Goal: Transaction & Acquisition: Register for event/course

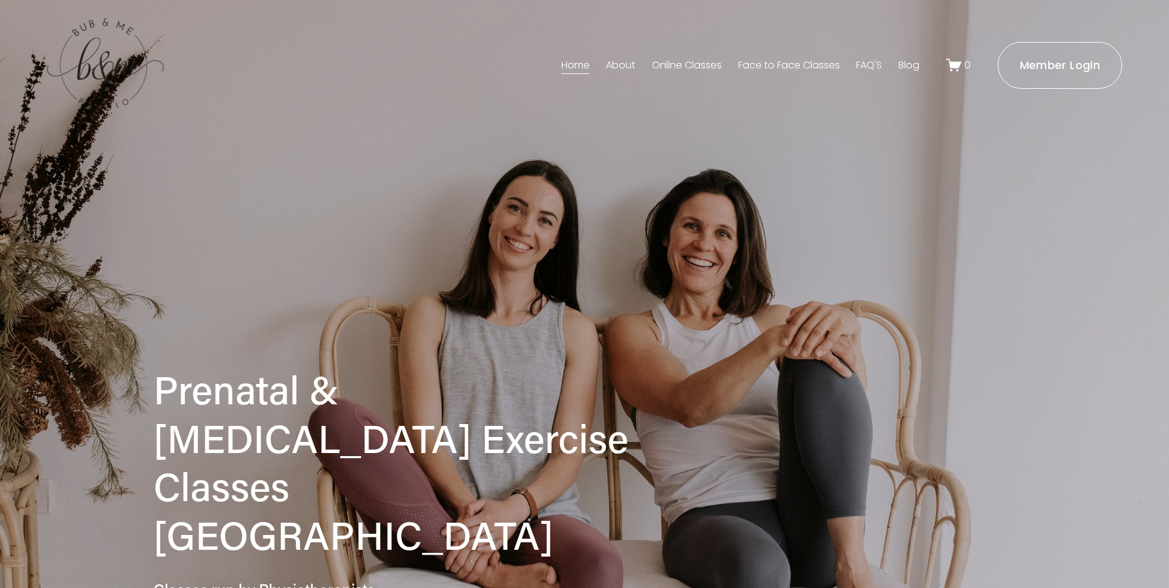
click at [608, 66] on link "About" at bounding box center [621, 65] width 30 height 20
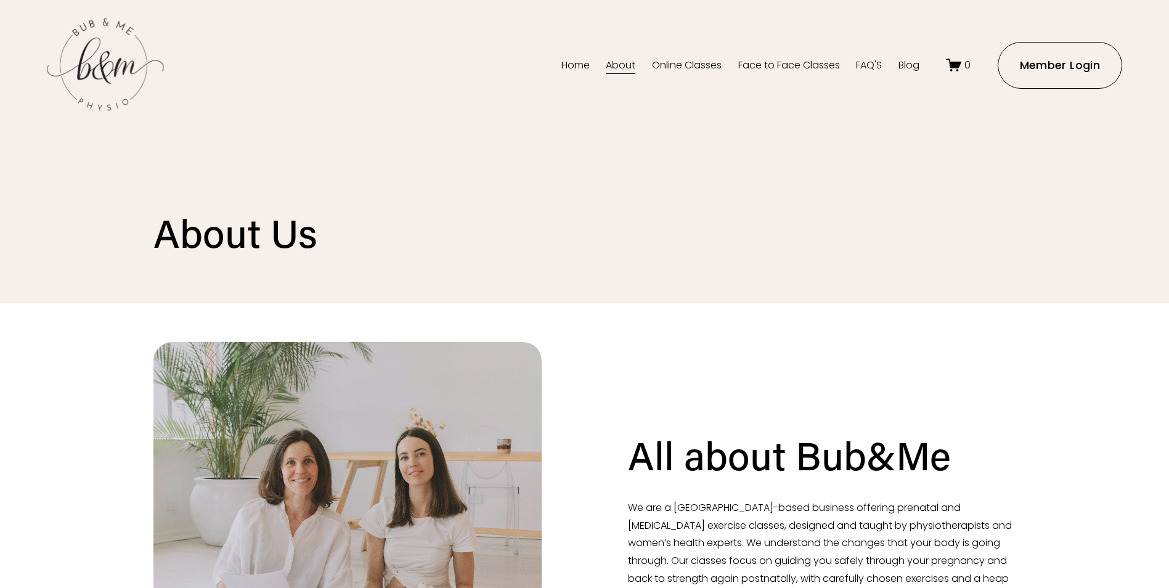
click at [766, 65] on link "Face to Face Classes" at bounding box center [789, 65] width 102 height 20
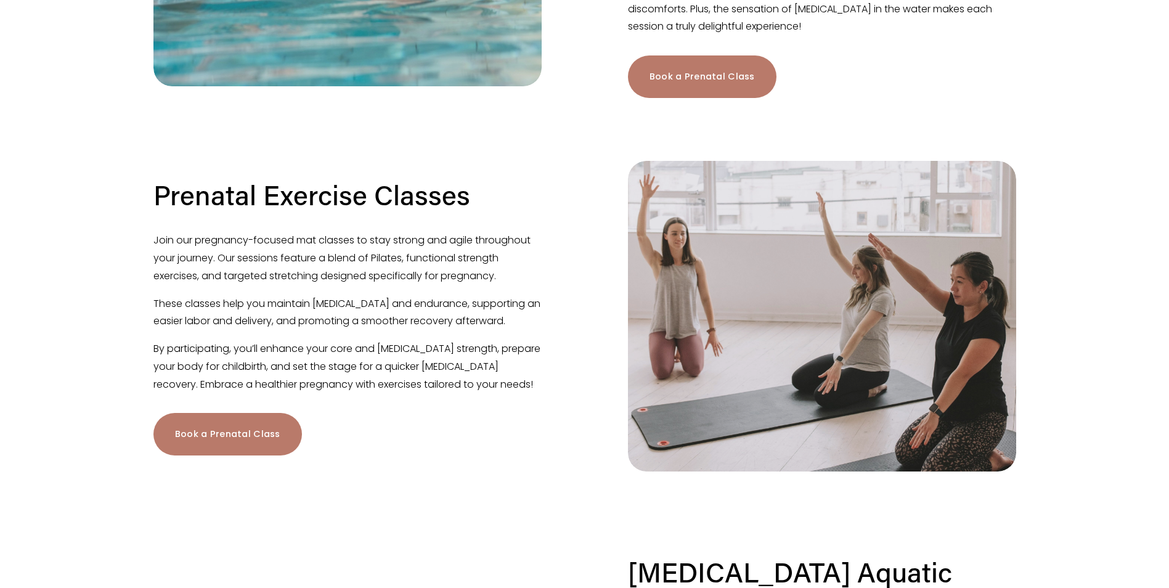
scroll to position [616, 0]
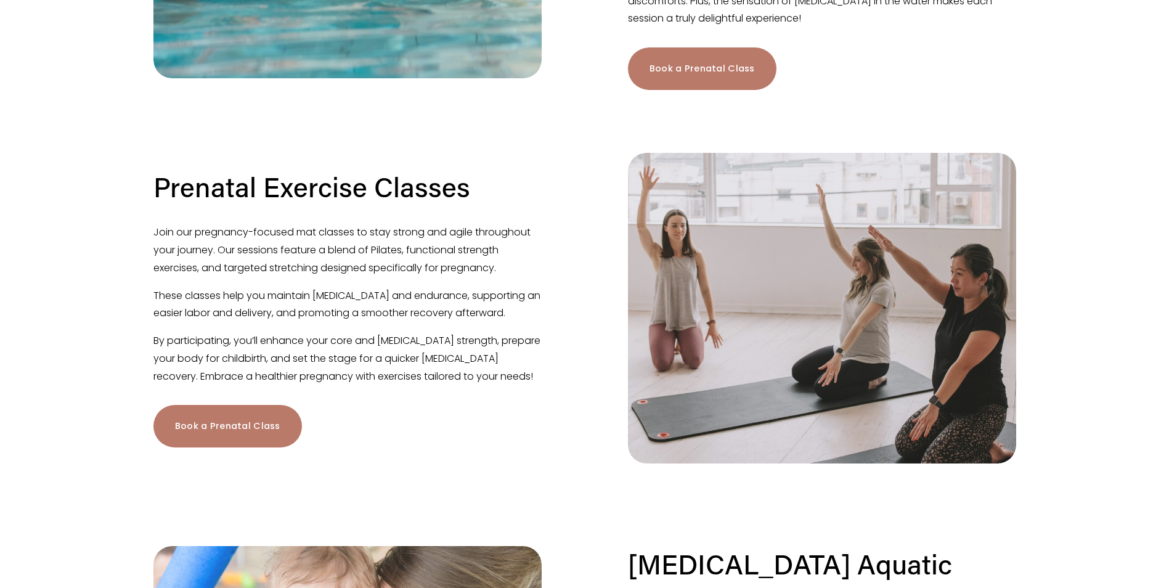
click at [246, 447] on link "Book a Prenatal Class" at bounding box center [227, 426] width 148 height 43
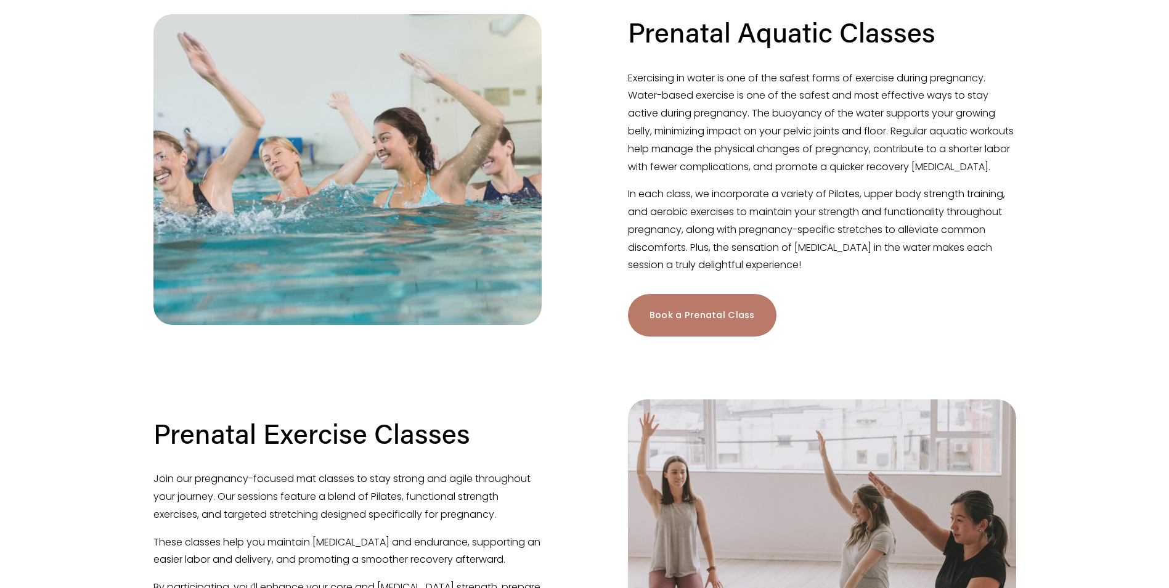
scroll to position [0, 0]
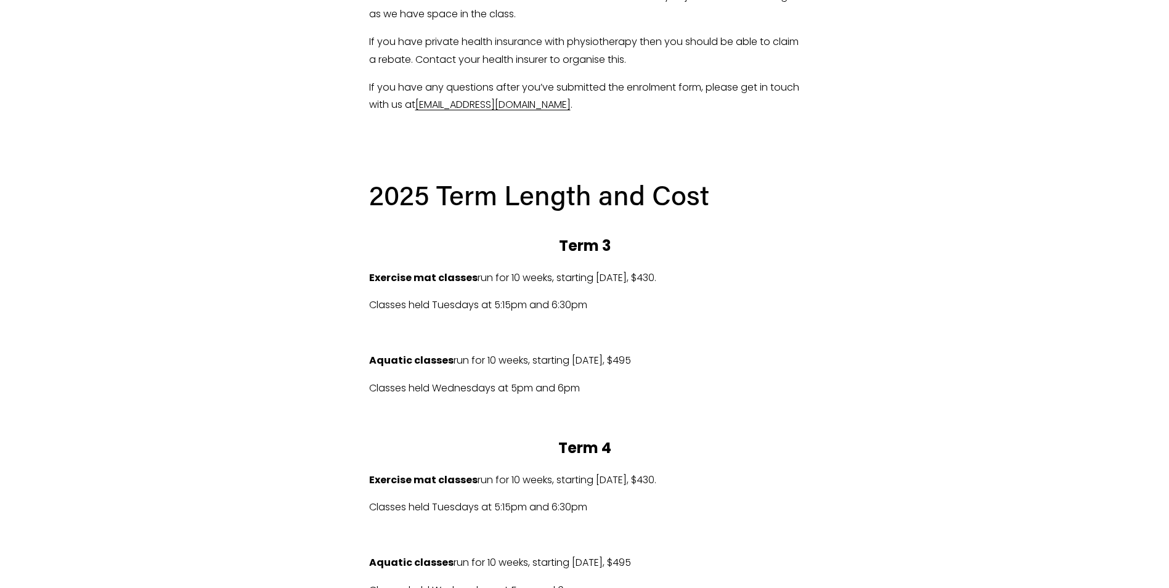
scroll to position [131, 0]
